Goal: Task Accomplishment & Management: Manage account settings

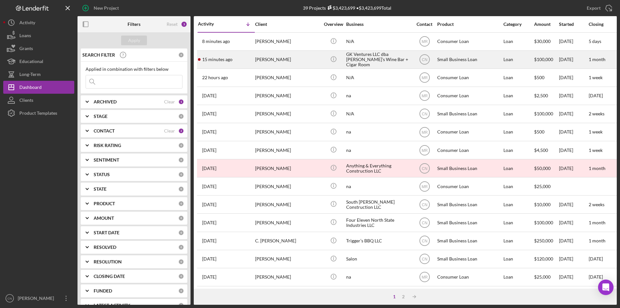
click at [272, 61] on div "[PERSON_NAME]" at bounding box center [287, 59] width 65 height 17
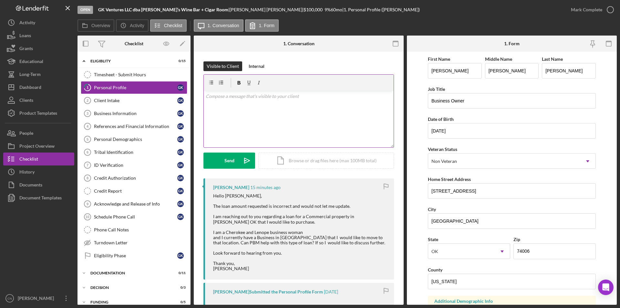
click at [216, 99] on p at bounding box center [299, 96] width 186 height 7
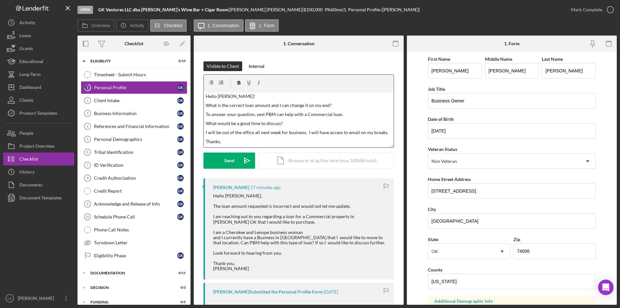
scroll to position [7, 0]
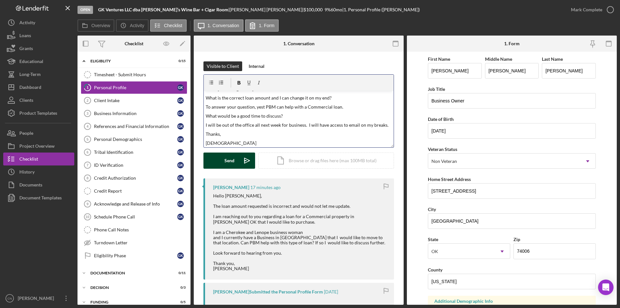
click at [222, 162] on button "Send Icon/icon-invite-send" at bounding box center [229, 160] width 52 height 16
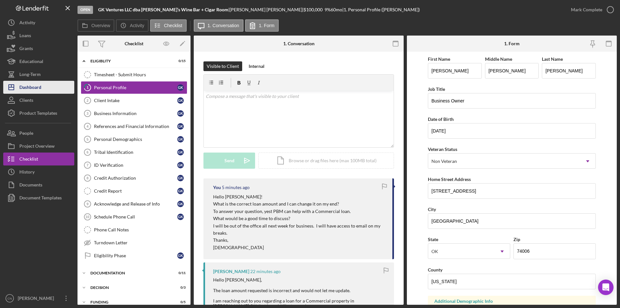
click at [41, 87] on div "Dashboard" at bounding box center [30, 88] width 22 height 15
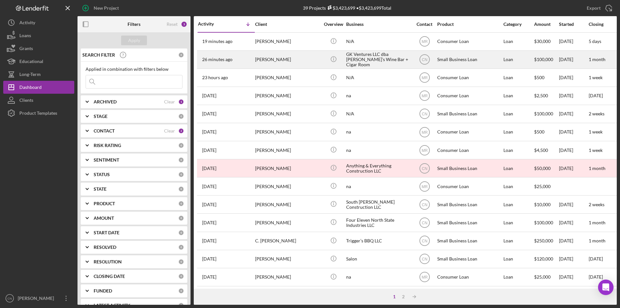
click at [227, 60] on time "26 minutes ago" at bounding box center [217, 59] width 30 height 5
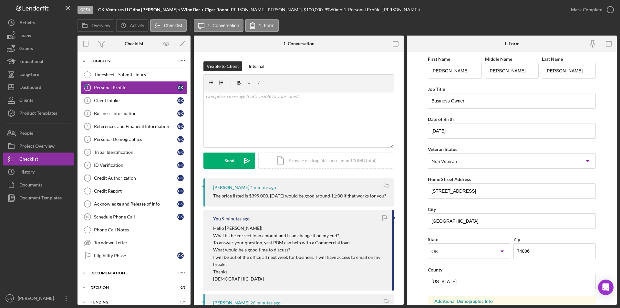
click at [246, 198] on div "The price listed is $399,000. [DATE] would be good around 11:00 if that works f…" at bounding box center [299, 195] width 173 height 5
click at [217, 100] on div "v Color teal Color pink Remove color Add row above Add row below Add column bef…" at bounding box center [299, 119] width 190 height 56
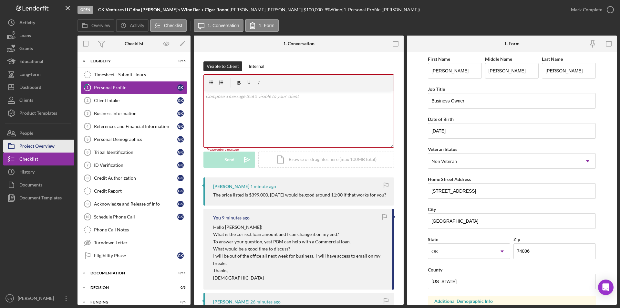
click at [29, 140] on div "Project Overview" at bounding box center [36, 146] width 35 height 15
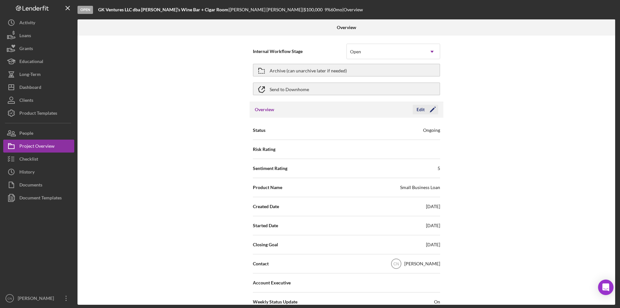
click at [428, 105] on icon "Icon/Edit" at bounding box center [432, 109] width 16 height 16
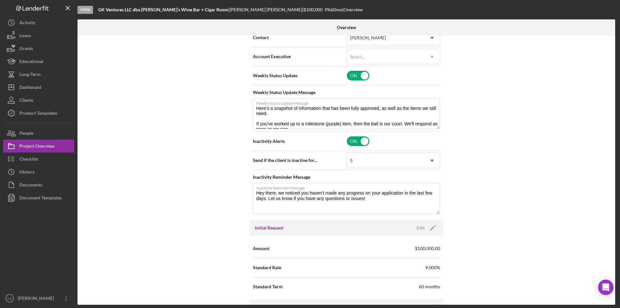
scroll to position [323, 0]
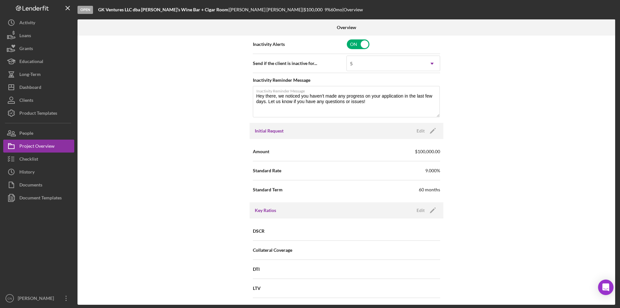
click at [410, 150] on div "Amount $100,000.00" at bounding box center [346, 151] width 187 height 16
click at [434, 128] on icon "Icon/Edit" at bounding box center [432, 131] width 16 height 16
drag, startPoint x: 388, startPoint y: 147, endPoint x: 339, endPoint y: 151, distance: 48.6
click at [339, 151] on div "Amount $100,000" at bounding box center [346, 151] width 187 height 16
type input "$399,000"
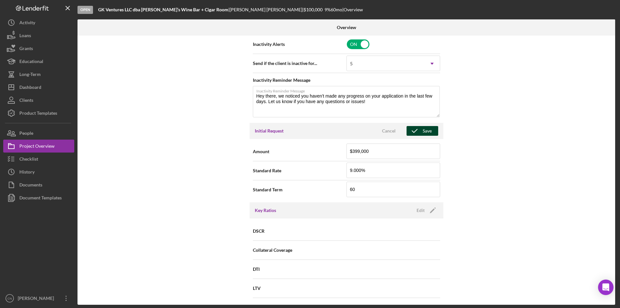
click at [416, 131] on icon "button" at bounding box center [414, 131] width 16 height 16
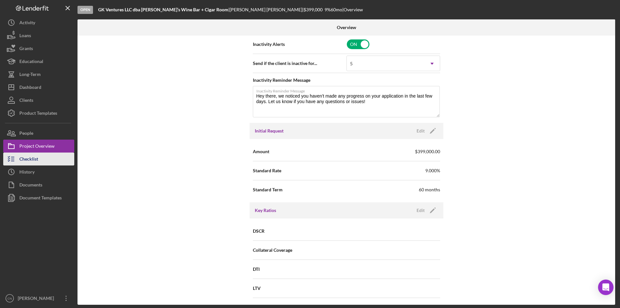
click at [28, 159] on div "Checklist" at bounding box center [28, 159] width 19 height 15
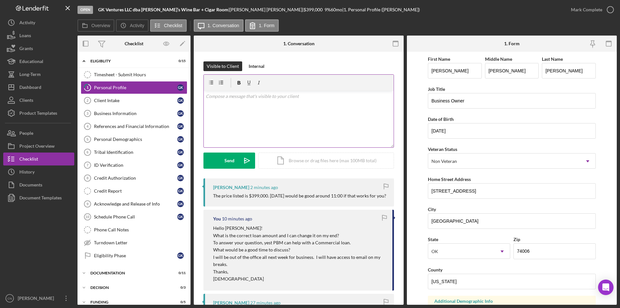
click at [216, 101] on div "v Color teal Color pink Remove color Add row above Add row below Add column bef…" at bounding box center [299, 119] width 190 height 56
click at [225, 160] on div "Send" at bounding box center [229, 160] width 10 height 16
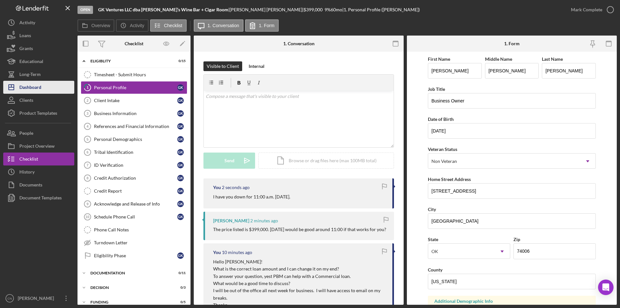
click at [44, 86] on button "Icon/Dashboard Dashboard" at bounding box center [38, 87] width 71 height 13
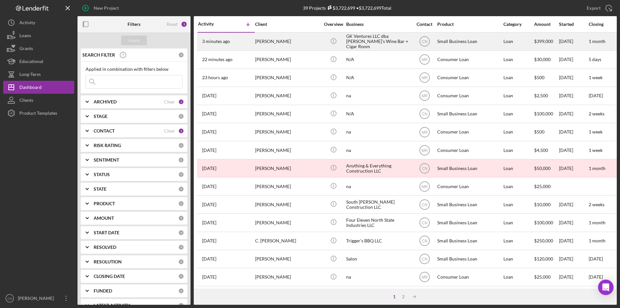
click at [269, 40] on div "[PERSON_NAME]" at bounding box center [287, 41] width 65 height 17
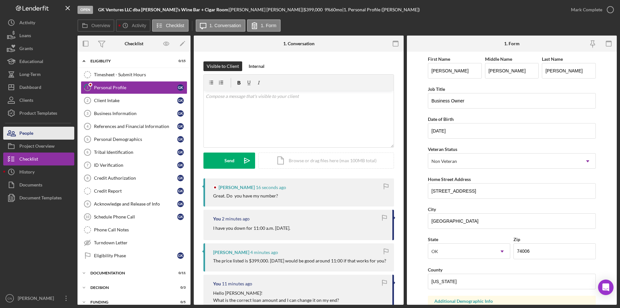
click at [30, 132] on div "People" at bounding box center [26, 133] width 14 height 15
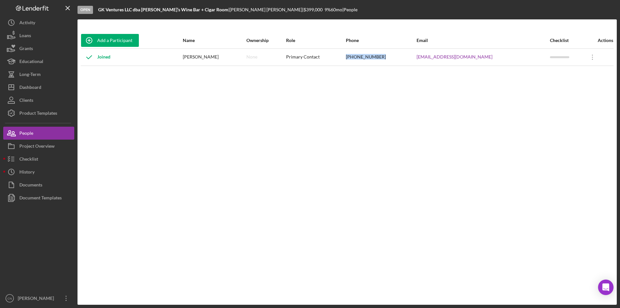
drag, startPoint x: 359, startPoint y: 57, endPoint x: 392, endPoint y: 58, distance: 33.0
click at [392, 58] on div "[PHONE_NUMBER]" at bounding box center [381, 57] width 70 height 16
copy div "[PHONE_NUMBER]"
click at [26, 156] on div "Checklist" at bounding box center [28, 159] width 19 height 15
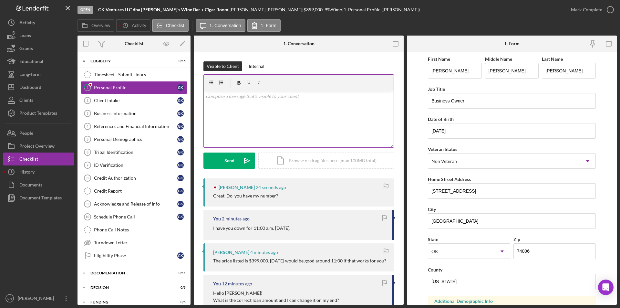
click at [223, 103] on div "v Color teal Color pink Remove color Add row above Add row below Add column bef…" at bounding box center [299, 119] width 190 height 56
click at [256, 99] on p "Is this the correct number" at bounding box center [299, 96] width 186 height 7
click at [233, 156] on div "Send" at bounding box center [229, 160] width 10 height 16
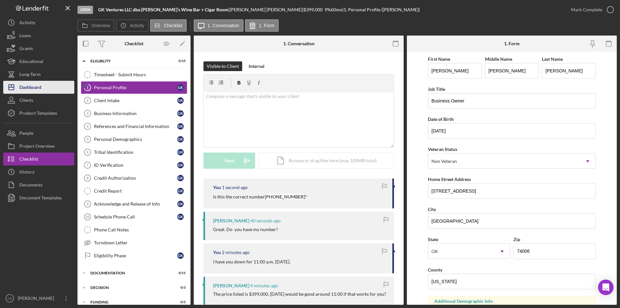
click at [36, 89] on div "Dashboard" at bounding box center [30, 88] width 22 height 15
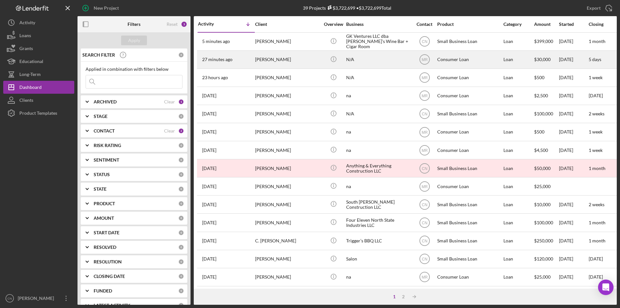
click at [220, 56] on div "27 minutes ago [PERSON_NAME]" at bounding box center [226, 59] width 56 height 17
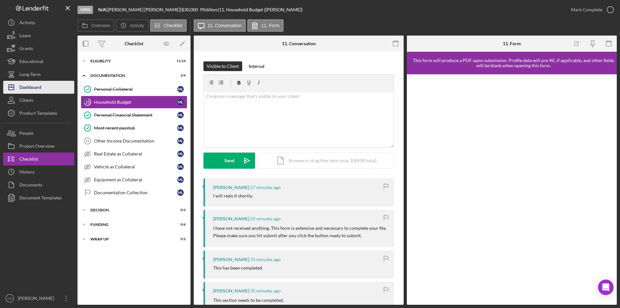
click at [29, 85] on div "Dashboard" at bounding box center [30, 88] width 22 height 15
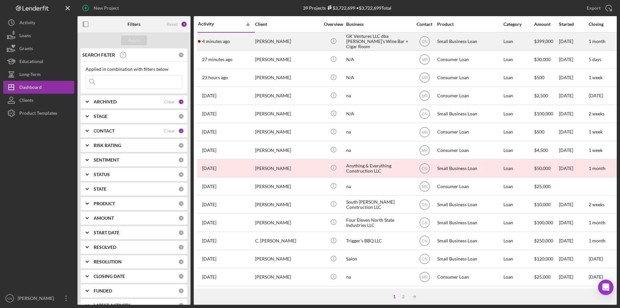
click at [218, 42] on time "4 minutes ago" at bounding box center [216, 41] width 28 height 5
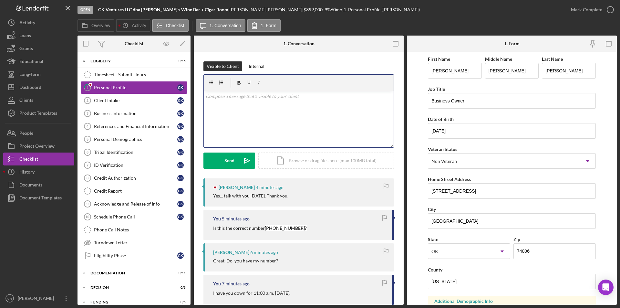
click at [218, 99] on p at bounding box center [299, 96] width 186 height 7
click at [230, 158] on div "Send" at bounding box center [229, 160] width 10 height 16
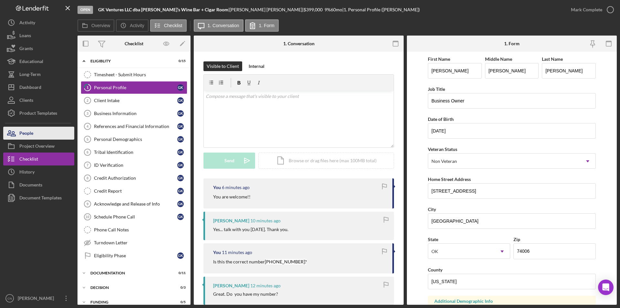
click at [26, 133] on div "People" at bounding box center [26, 133] width 14 height 15
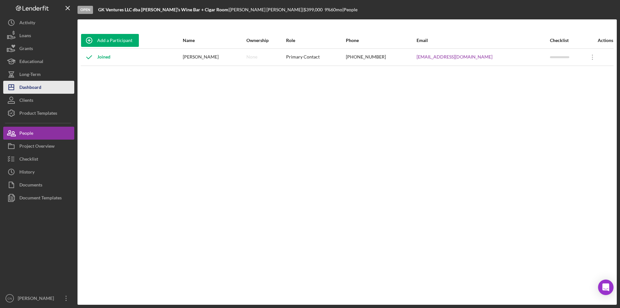
click at [31, 89] on div "Dashboard" at bounding box center [30, 88] width 22 height 15
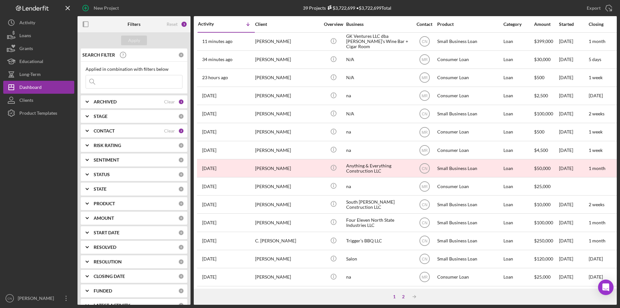
click at [405, 296] on div "2" at bounding box center [403, 296] width 9 height 5
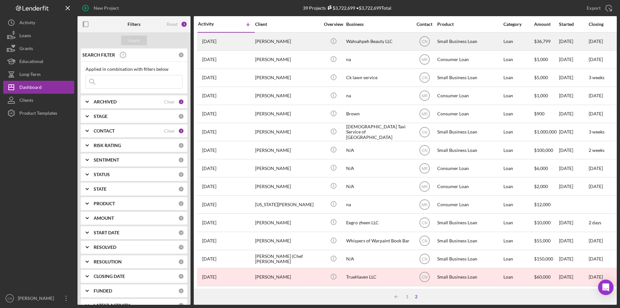
click at [265, 42] on div "[PERSON_NAME]" at bounding box center [287, 41] width 65 height 17
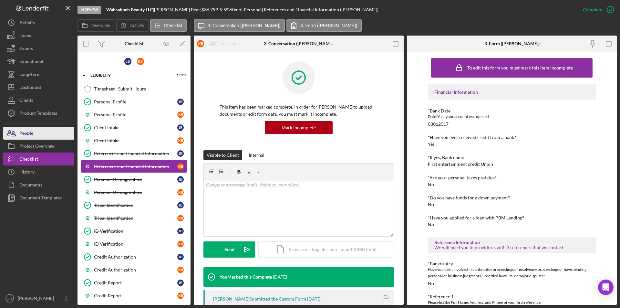
click at [30, 131] on div "People" at bounding box center [26, 133] width 14 height 15
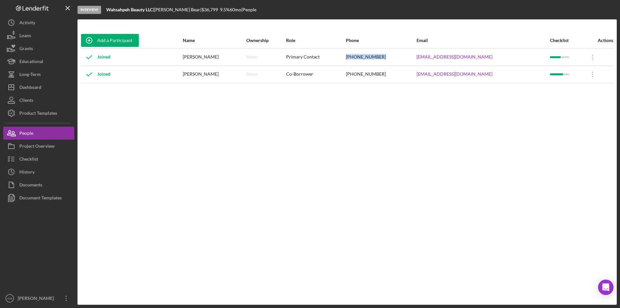
drag, startPoint x: 350, startPoint y: 57, endPoint x: 386, endPoint y: 57, distance: 35.8
click at [386, 57] on div "[PHONE_NUMBER]" at bounding box center [381, 57] width 70 height 16
copy div "[PHONE_NUMBER]"
click at [35, 83] on div "Dashboard" at bounding box center [30, 88] width 22 height 15
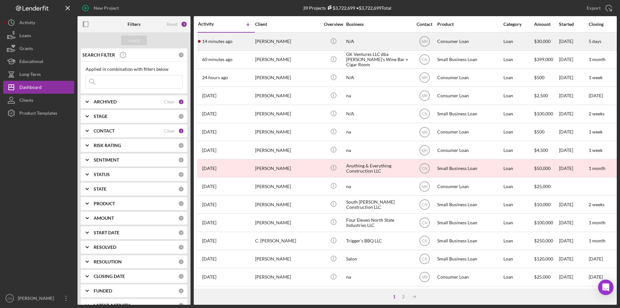
click at [217, 42] on time "14 minutes ago" at bounding box center [217, 41] width 30 height 5
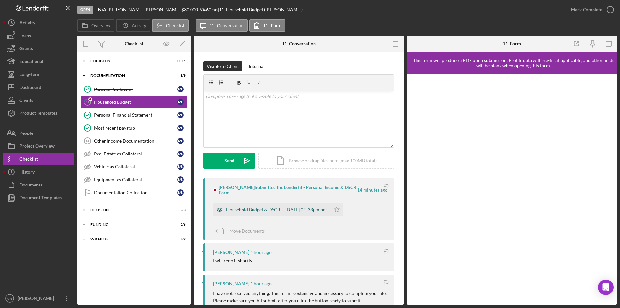
click at [248, 206] on div "Household Budget & DSCR -- 2025-09-11 04_33pm.pdf" at bounding box center [271, 209] width 117 height 13
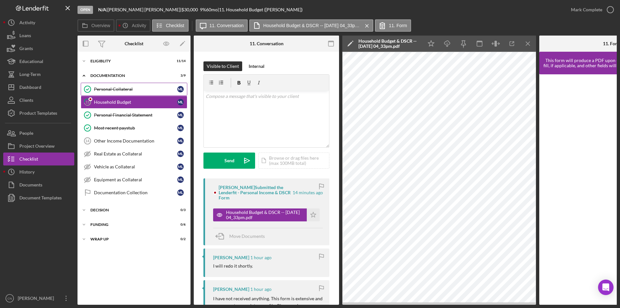
click at [105, 90] on div "Personal Collateral" at bounding box center [135, 88] width 83 height 5
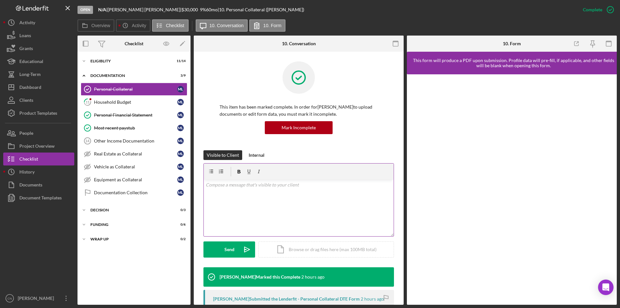
scroll to position [129, 0]
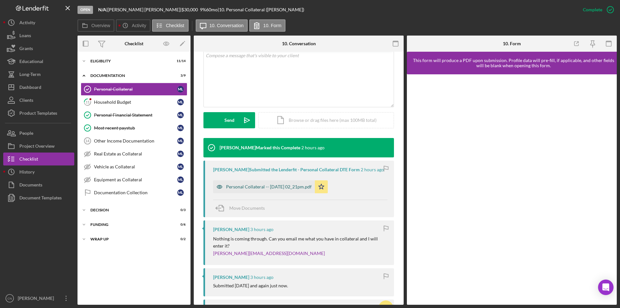
click at [264, 187] on div "Personal Collateral -- 2025-09-11 02_21pm.pdf" at bounding box center [269, 186] width 86 height 5
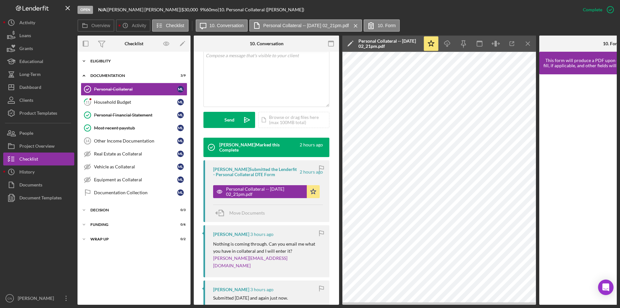
click at [106, 60] on div "Eligiblity" at bounding box center [136, 61] width 92 height 4
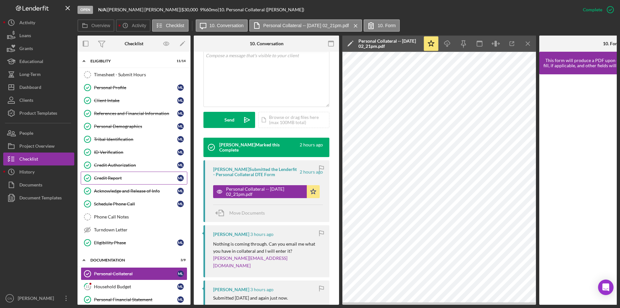
click at [106, 180] on div "Credit Report" at bounding box center [135, 177] width 83 height 5
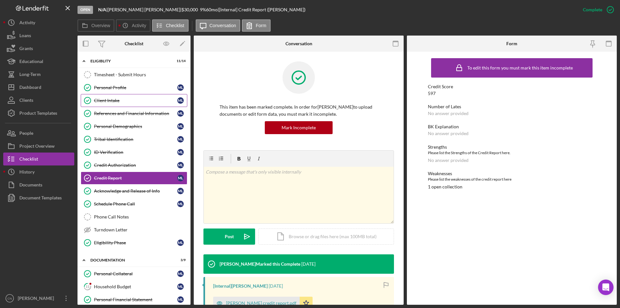
click at [110, 98] on div "Client Intake" at bounding box center [135, 100] width 83 height 5
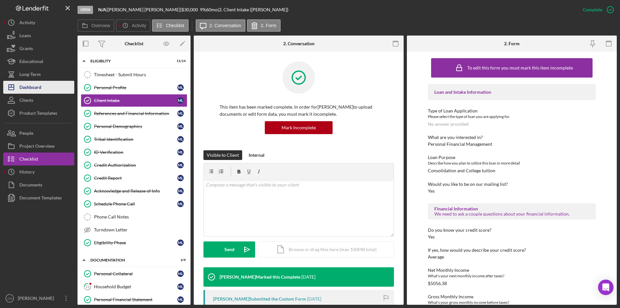
click at [26, 89] on div "Dashboard" at bounding box center [30, 88] width 22 height 15
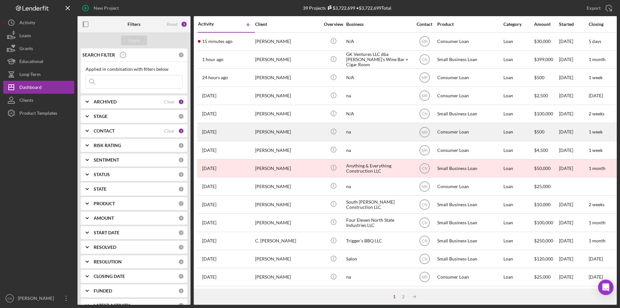
click at [260, 133] on div "[PERSON_NAME]" at bounding box center [287, 131] width 65 height 17
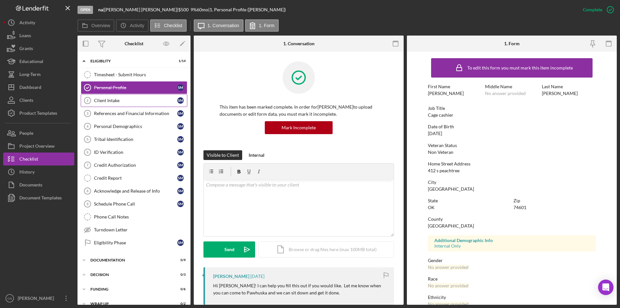
click at [108, 101] on div "Client Intake" at bounding box center [135, 100] width 83 height 5
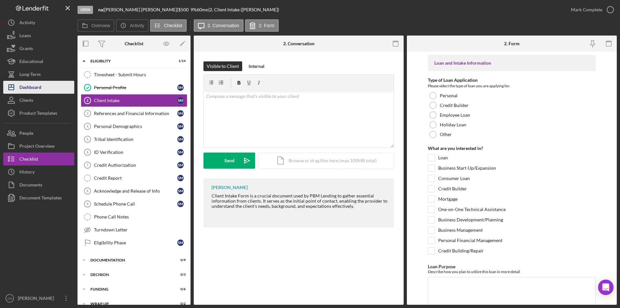
click at [34, 89] on div "Dashboard" at bounding box center [30, 88] width 22 height 15
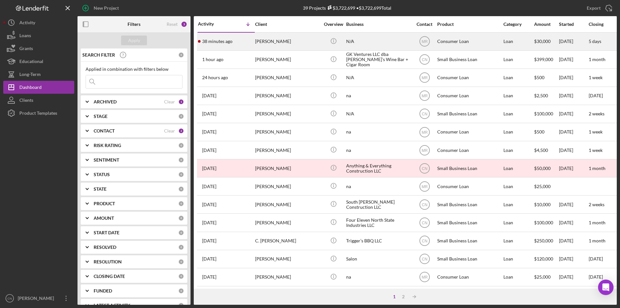
click at [275, 39] on div "[PERSON_NAME]" at bounding box center [287, 41] width 65 height 17
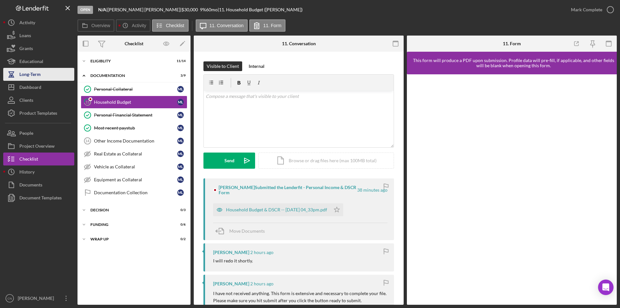
click at [30, 76] on div "Long-Term" at bounding box center [29, 75] width 21 height 15
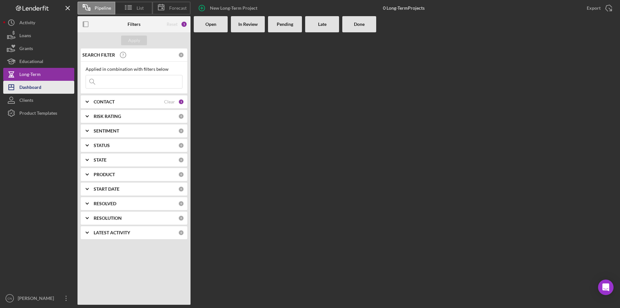
click at [29, 83] on div "Dashboard" at bounding box center [30, 88] width 22 height 15
